Goal: Task Accomplishment & Management: Use online tool/utility

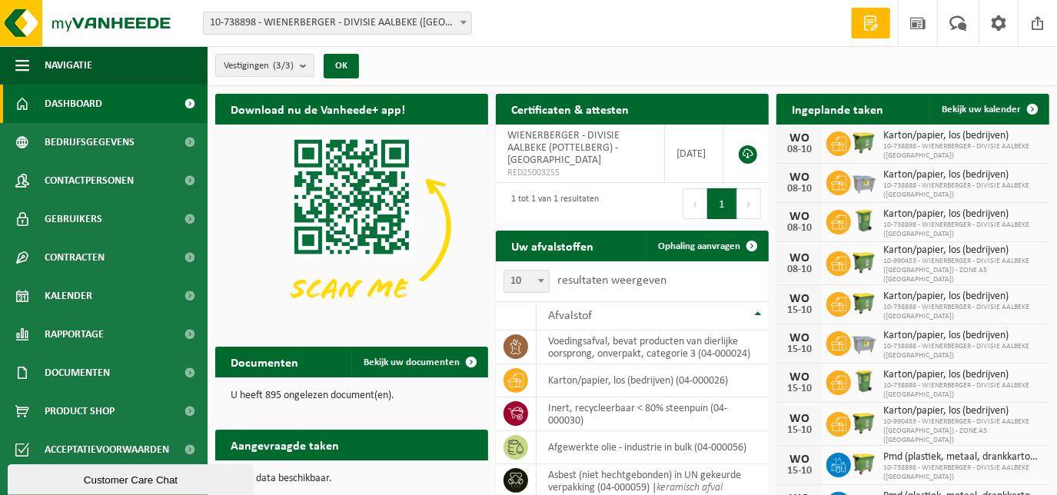
click at [463, 22] on b at bounding box center [463, 23] width 6 height 4
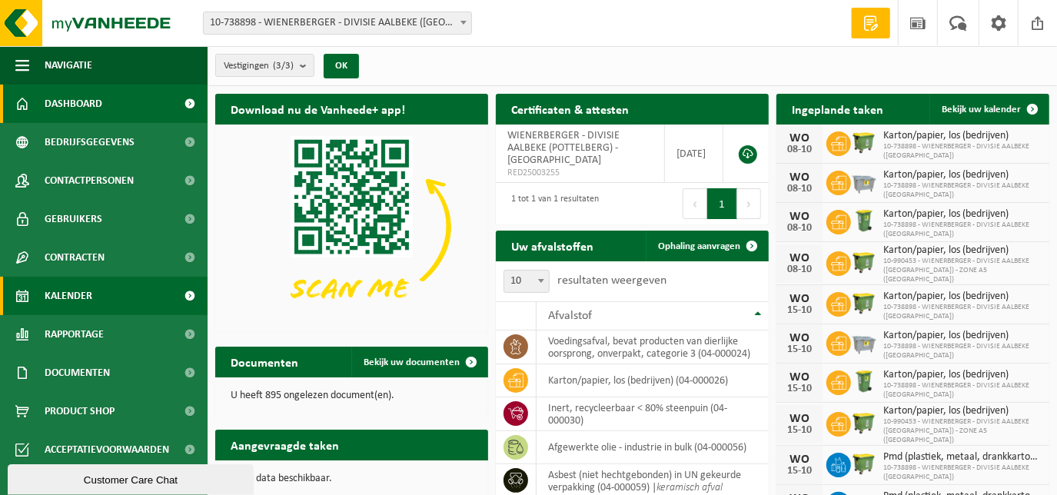
click at [96, 297] on link "Kalender" at bounding box center [104, 296] width 208 height 38
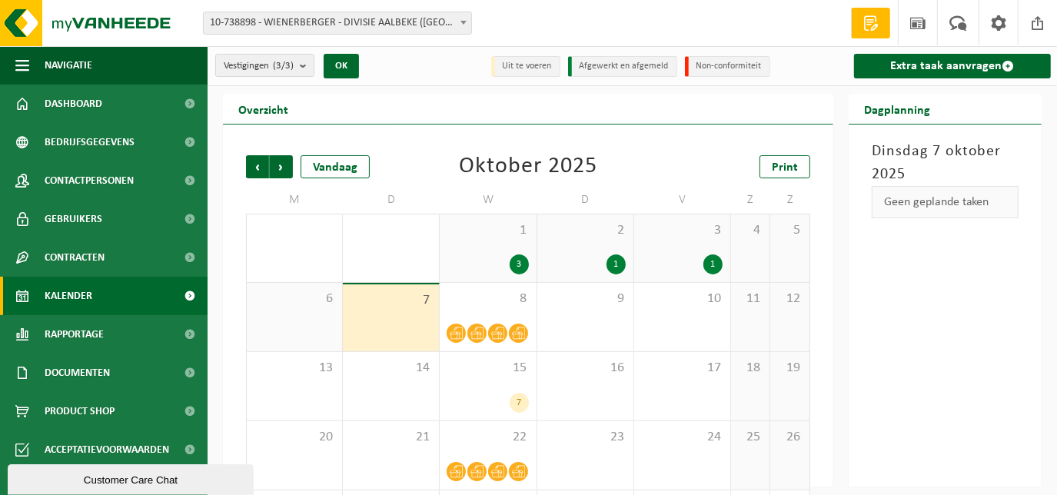
click at [709, 261] on div "1" at bounding box center [712, 264] width 19 height 20
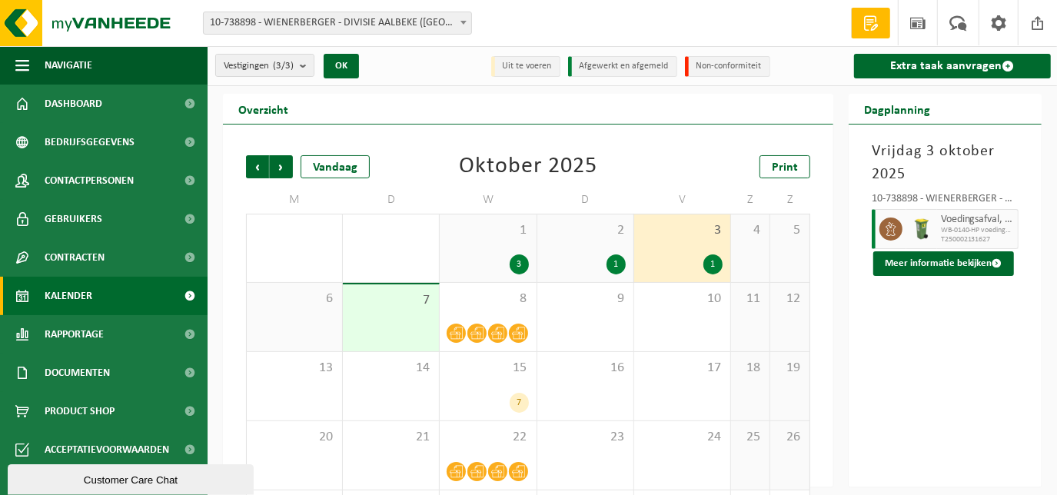
click at [619, 264] on div "1" at bounding box center [616, 264] width 19 height 20
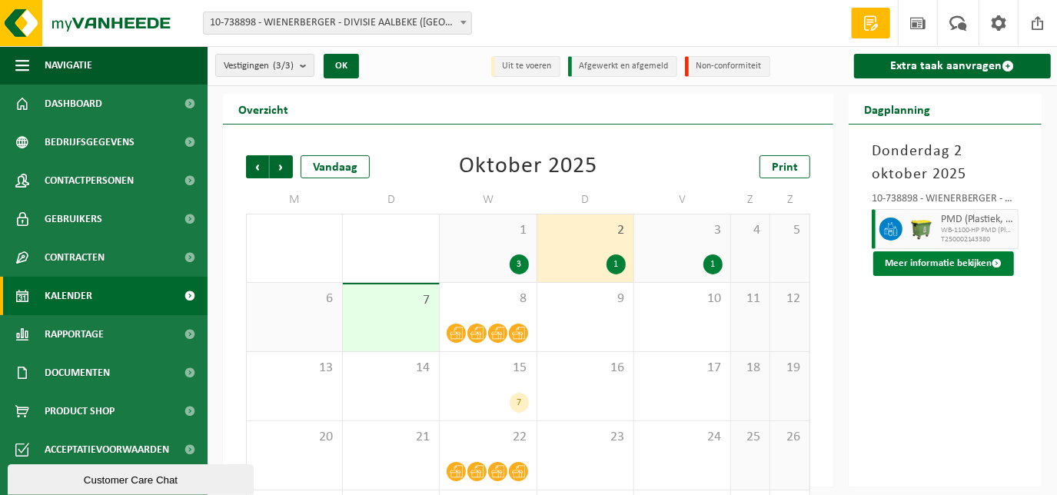
click at [899, 265] on button "Meer informatie bekijken" at bounding box center [943, 263] width 141 height 25
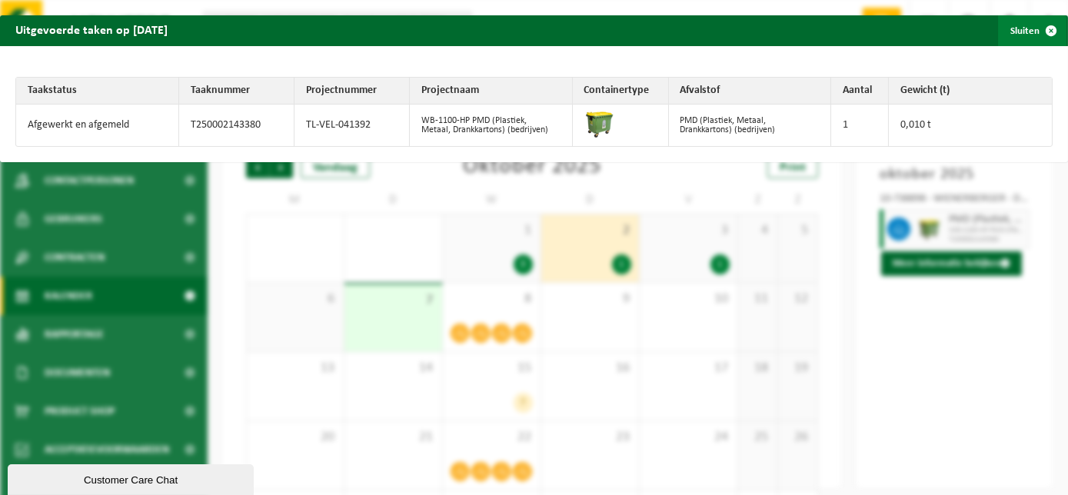
click at [1013, 28] on button "Sluiten" at bounding box center [1032, 30] width 68 height 31
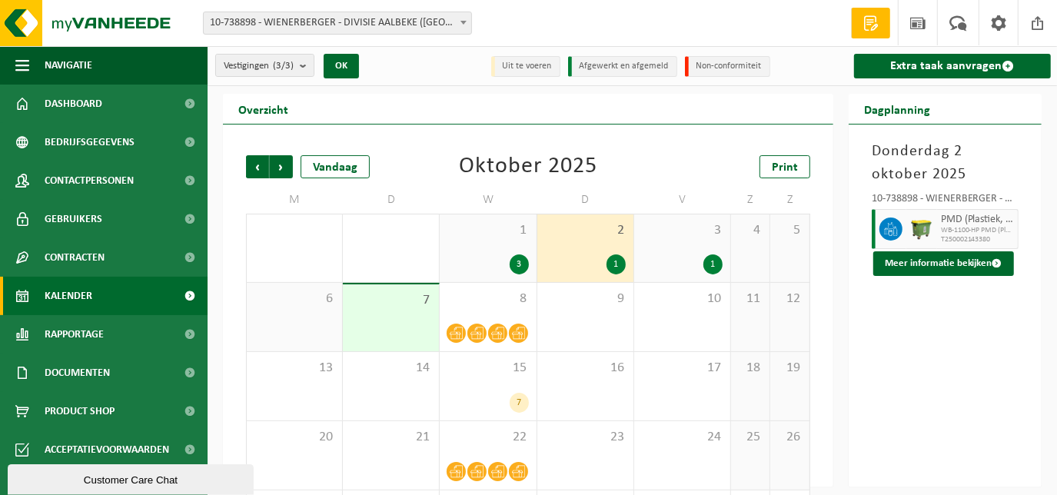
click at [519, 264] on div "3" at bounding box center [519, 264] width 19 height 20
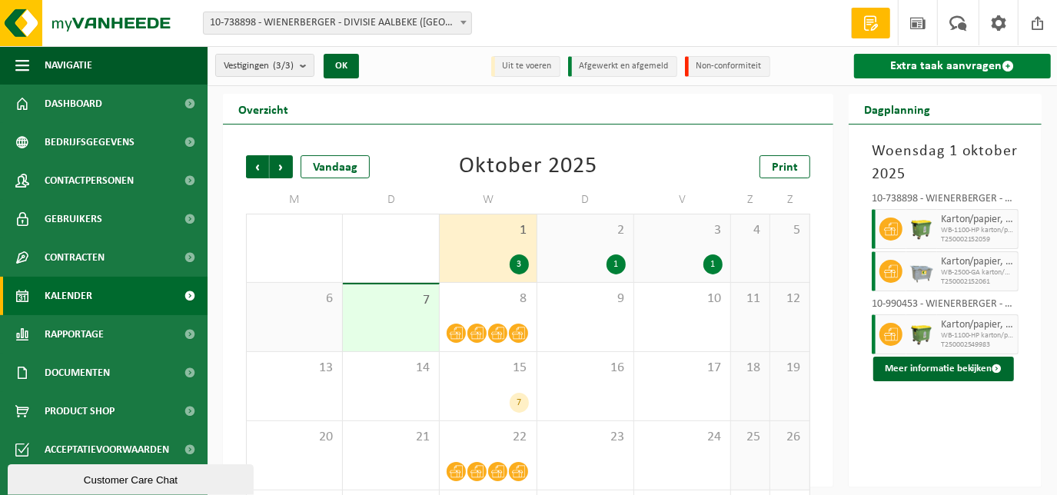
click at [962, 62] on link "Extra taak aanvragen" at bounding box center [952, 66] width 197 height 25
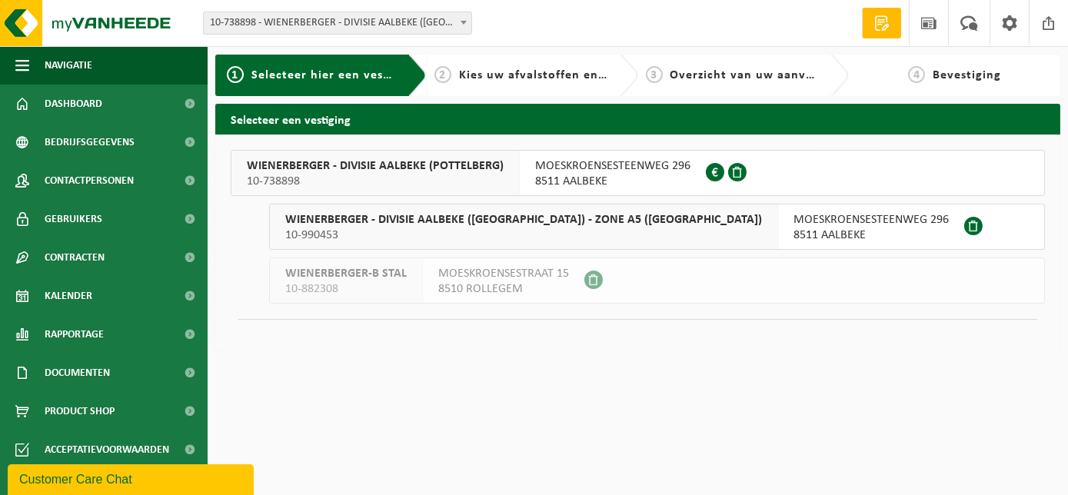
click at [421, 174] on span "10-738898" at bounding box center [375, 181] width 257 height 15
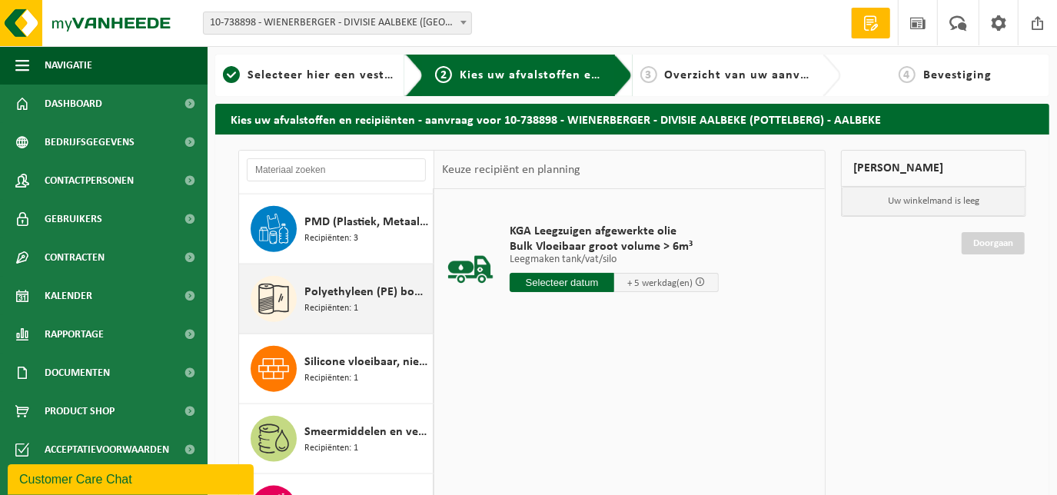
click at [348, 283] on span "Polyethyleen (PE) bouwfolie, los - naturel/gekleurd" at bounding box center [366, 292] width 125 height 18
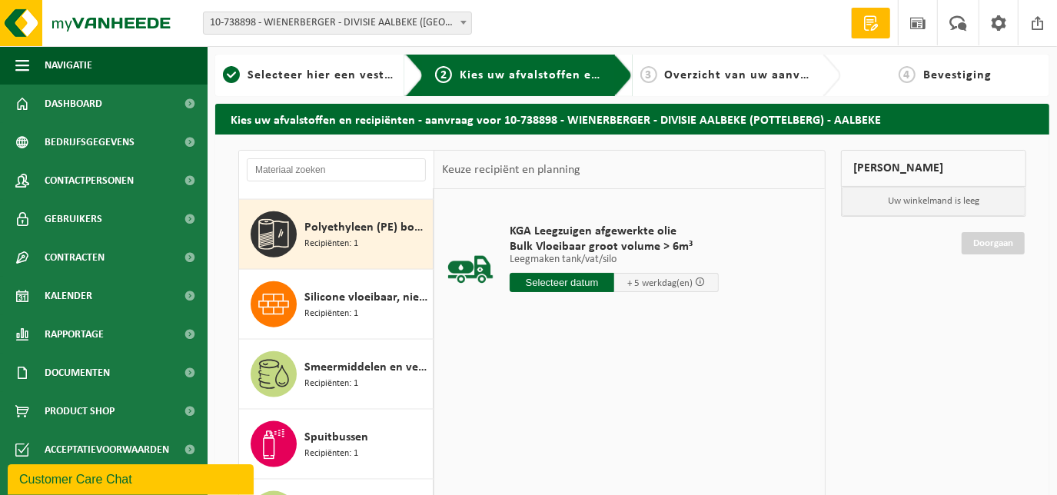
scroll to position [1258, 0]
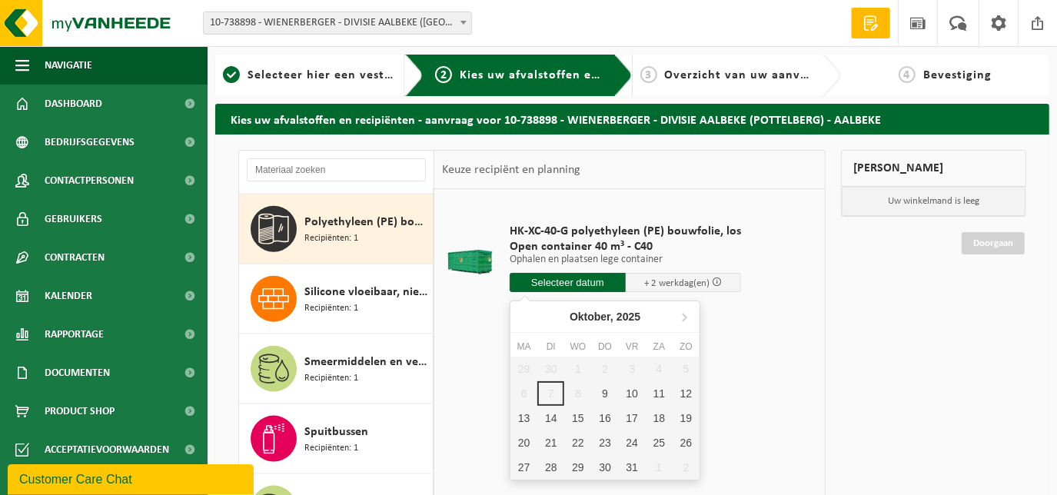
click at [566, 280] on input "text" at bounding box center [568, 282] width 116 height 19
click at [603, 392] on div "9" at bounding box center [605, 393] width 27 height 25
type input "Van 2025-10-09"
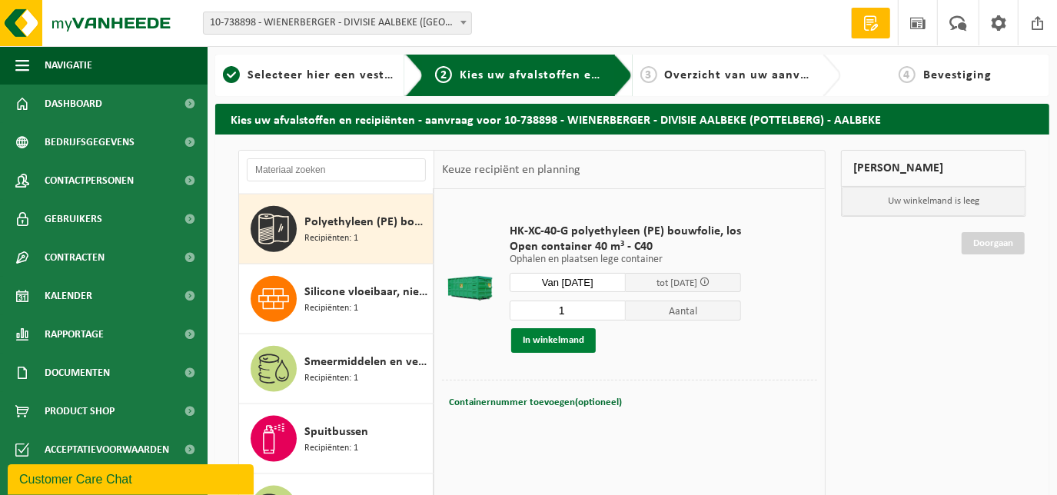
click at [537, 339] on button "In winkelmand" at bounding box center [553, 340] width 85 height 25
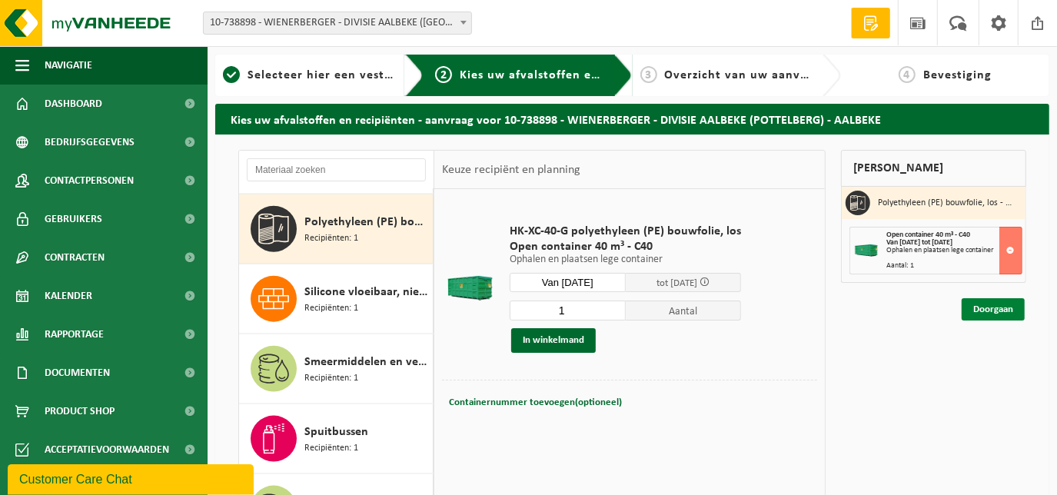
click at [996, 307] on link "Doorgaan" at bounding box center [993, 309] width 63 height 22
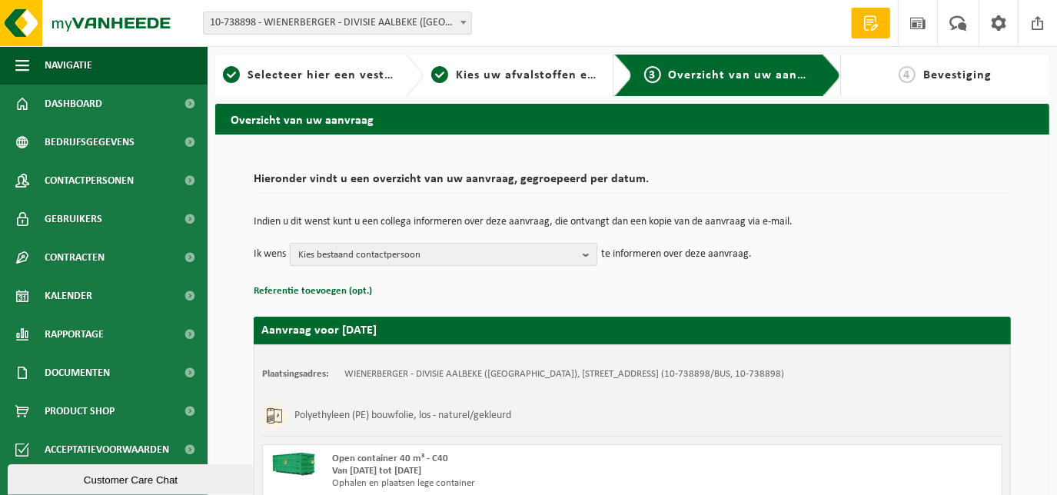
click at [587, 252] on b "button" at bounding box center [590, 255] width 14 height 22
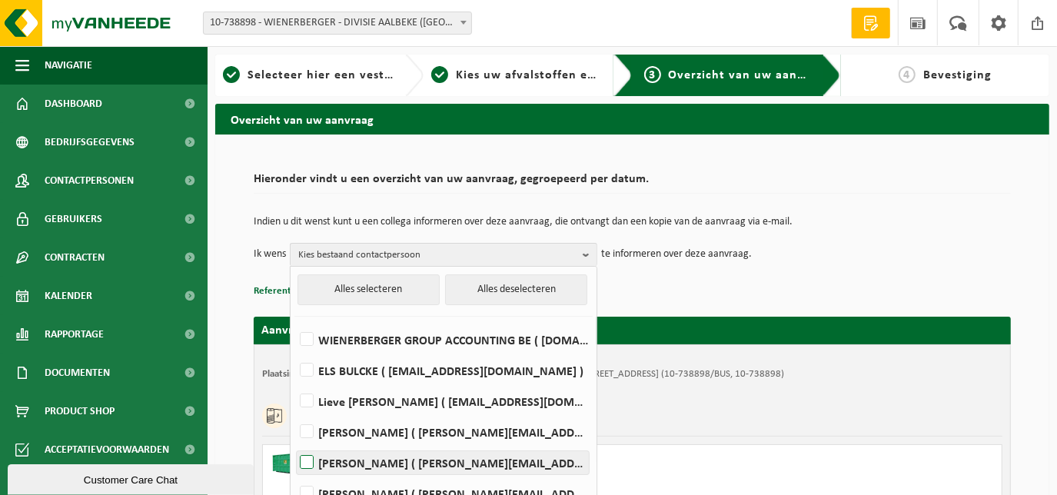
click at [303, 461] on label "SOPHIE DEMEYERE ( sophie.demeyere@wienerberger.com )" at bounding box center [443, 462] width 292 height 23
click at [294, 444] on input "SOPHIE DEMEYERE ( sophie.demeyere@wienerberger.com )" at bounding box center [294, 443] width 1 height 1
checkbox input "true"
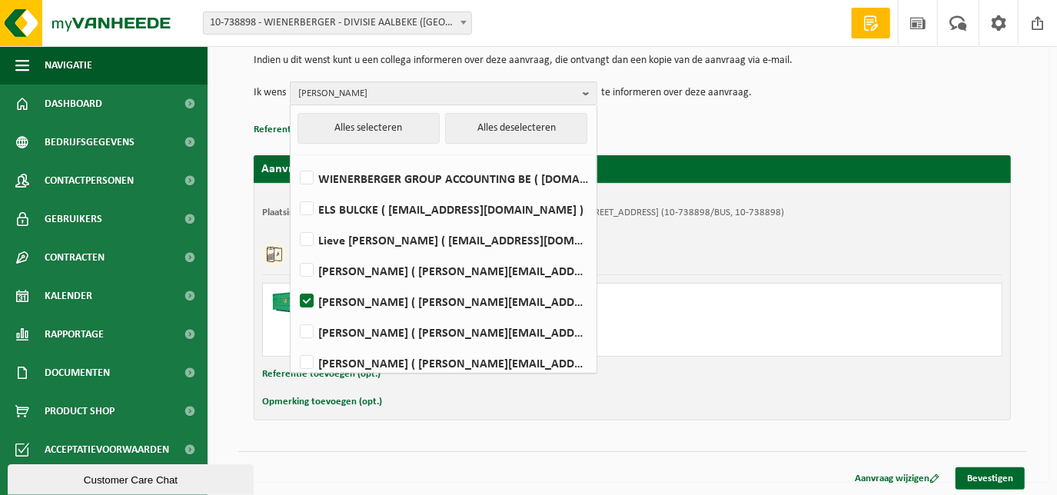
scroll to position [163, 0]
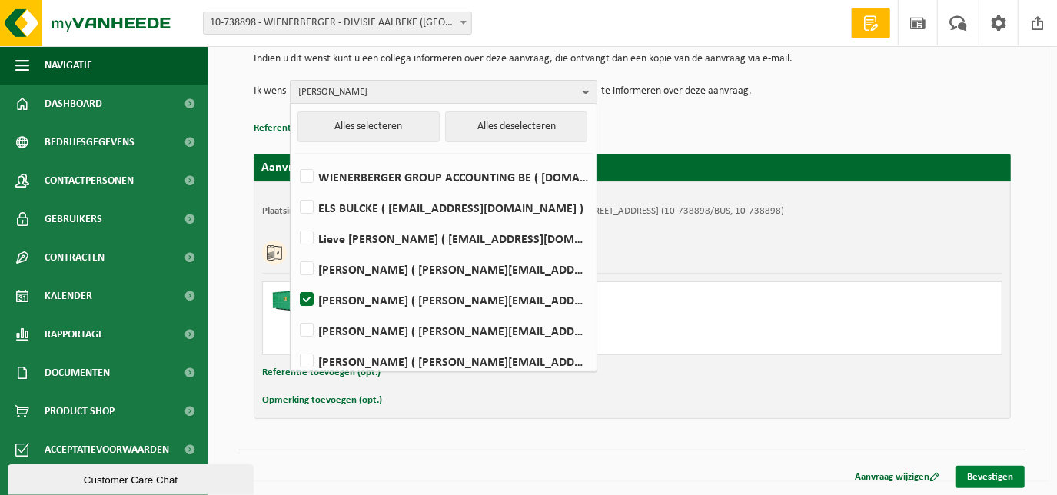
click at [974, 472] on link "Bevestigen" at bounding box center [990, 477] width 69 height 22
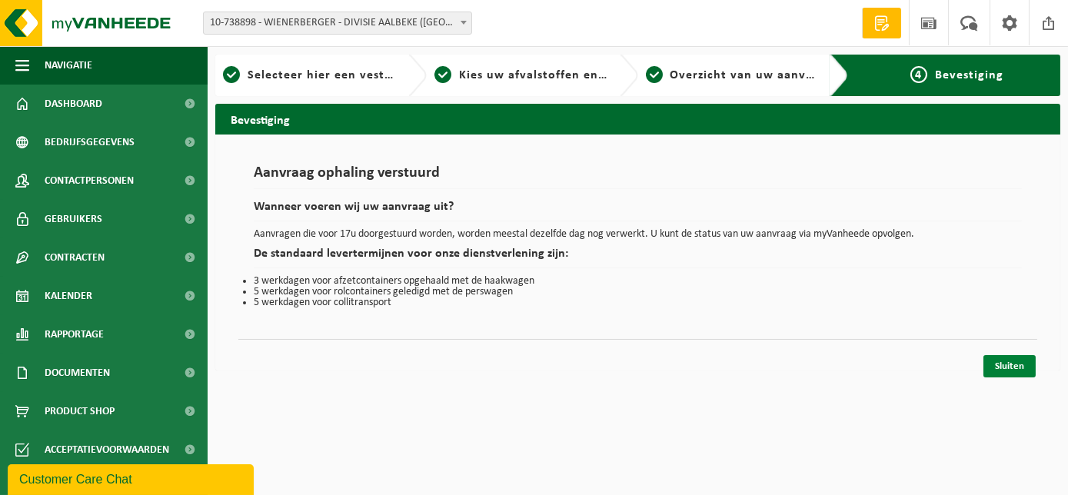
click at [1006, 365] on link "Sluiten" at bounding box center [1009, 366] width 52 height 22
